Goal: Find specific page/section

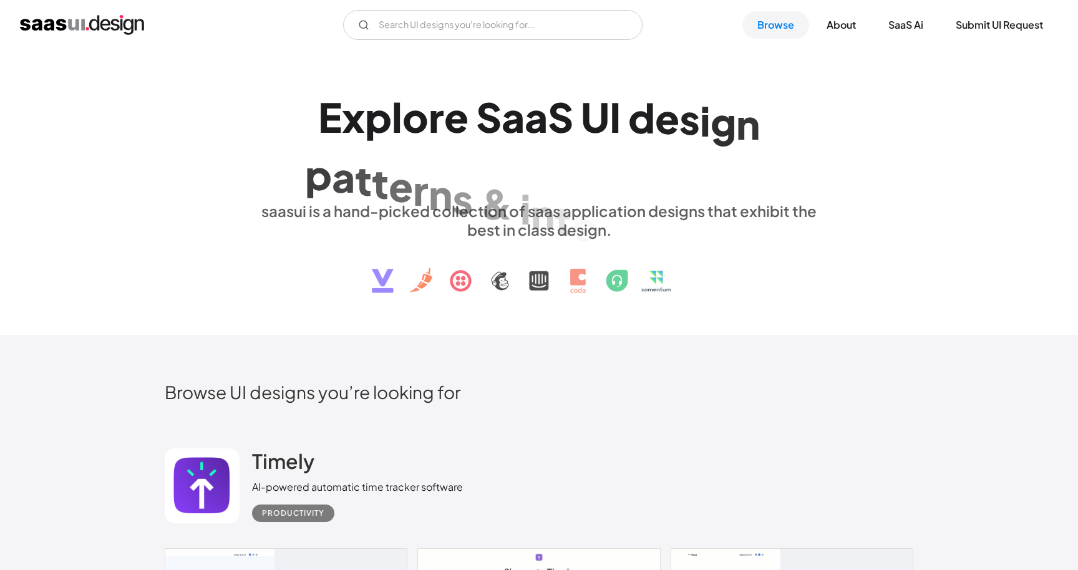
scroll to position [12003, 0]
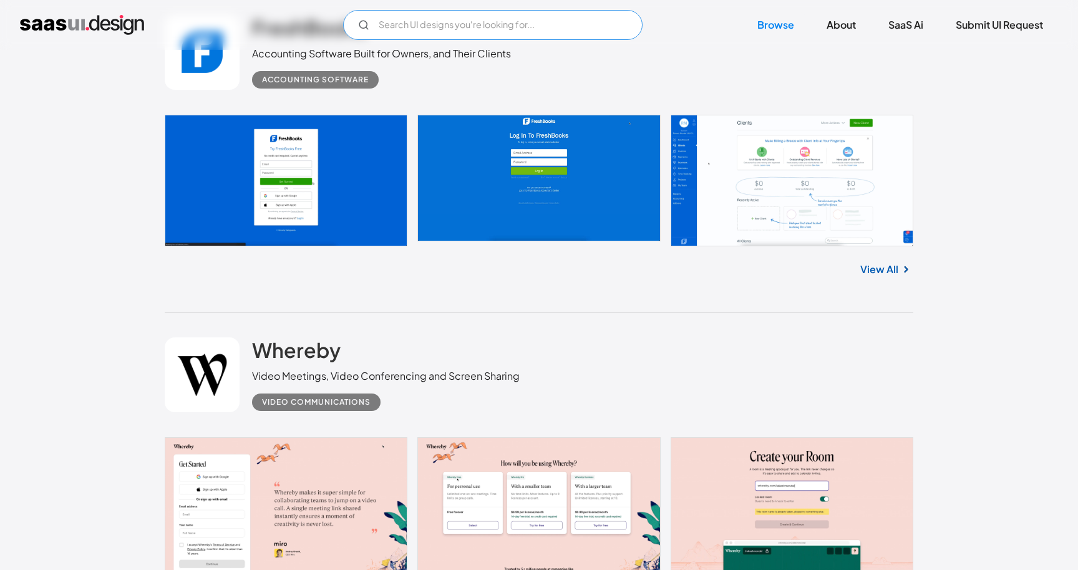
click at [481, 21] on input "Email Form" at bounding box center [492, 25] width 299 height 30
click at [409, 26] on input "bank" at bounding box center [492, 25] width 299 height 30
type input "dashboar"
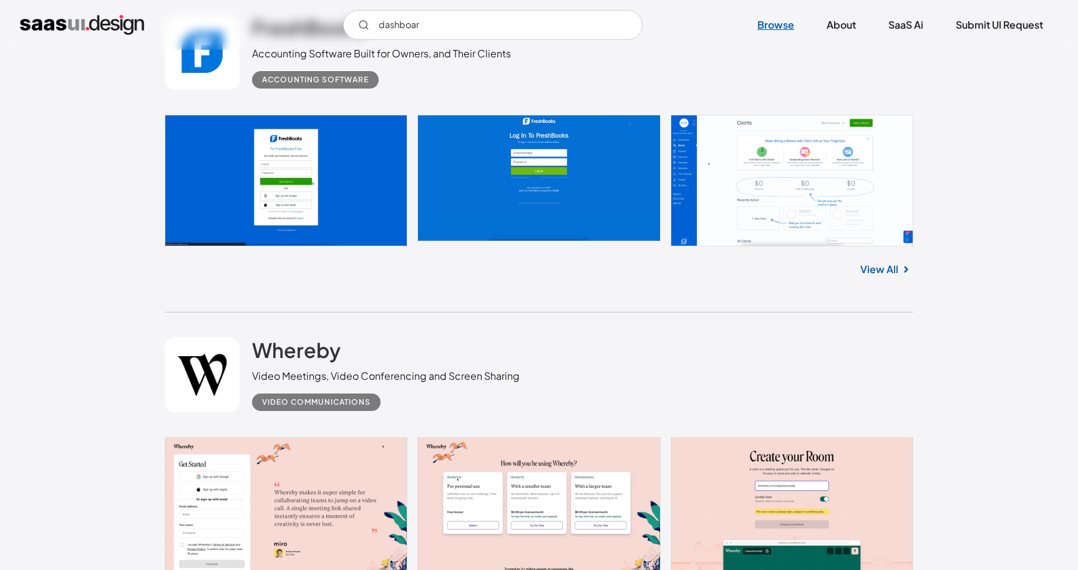
click at [771, 24] on link "Browse" at bounding box center [775, 24] width 67 height 27
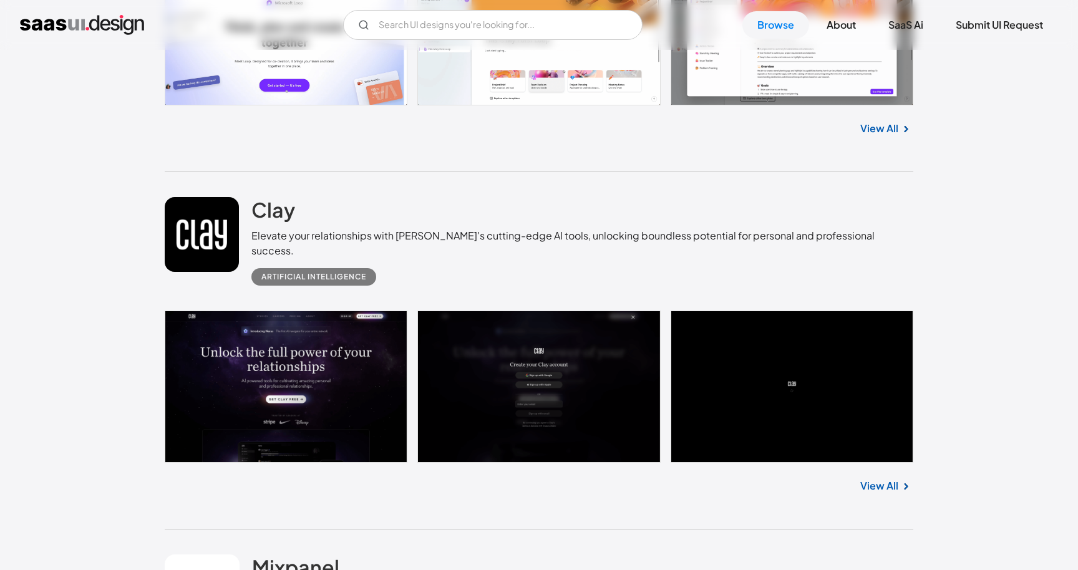
scroll to position [22154, 0]
